Goal: Entertainment & Leisure: Consume media (video, audio)

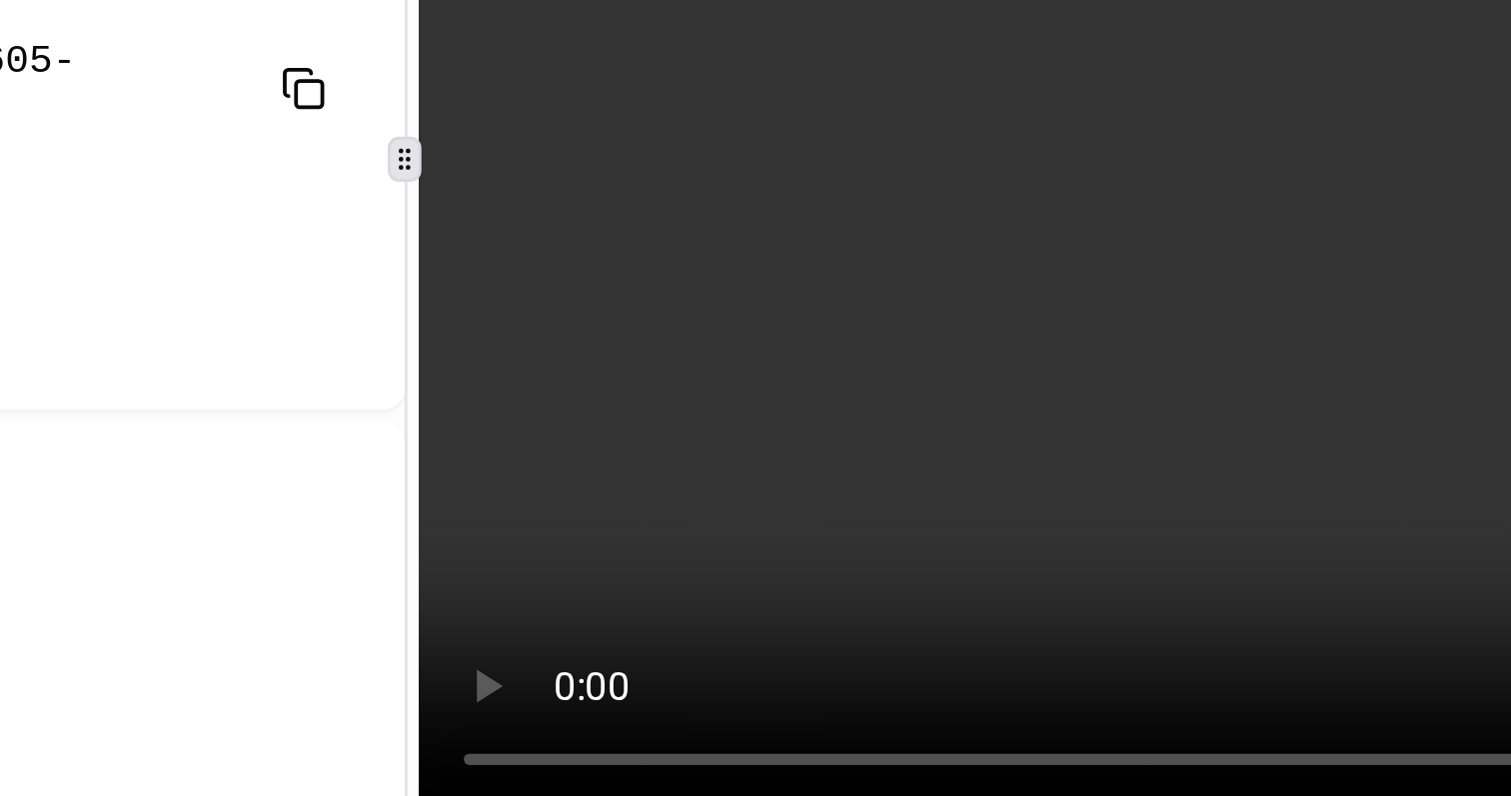
click at [1136, 298] on video at bounding box center [1194, 239] width 628 height 470
